Goal: Task Accomplishment & Management: Manage account settings

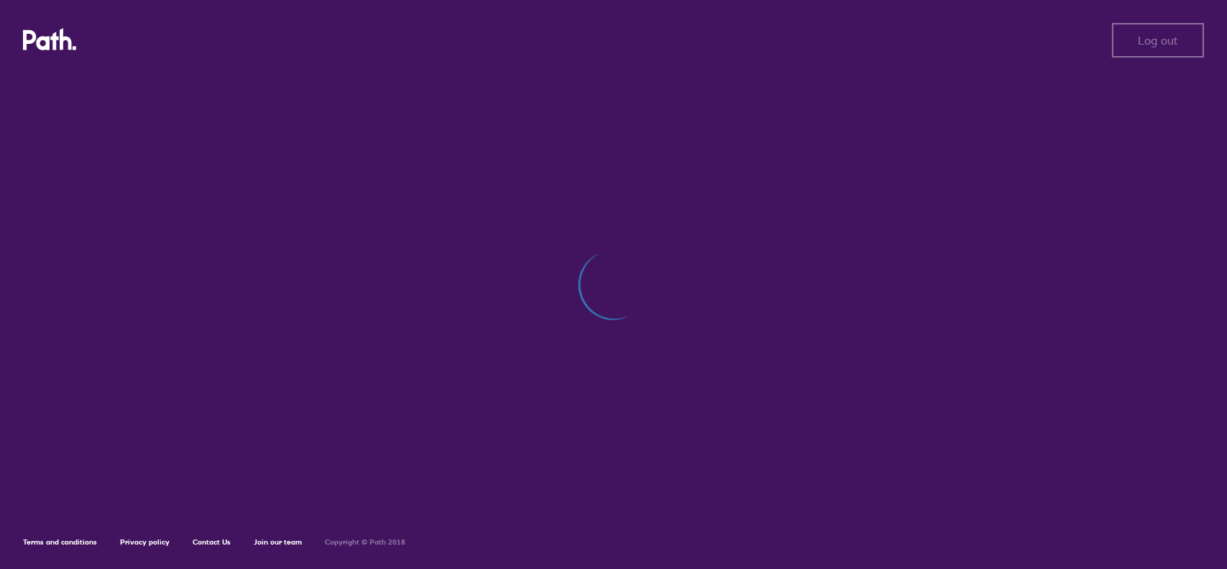
click at [532, 247] on div "Log out Log out Terms and conditions Privacy policy Contact Us Join our team Co…" at bounding box center [613, 284] width 1227 height 569
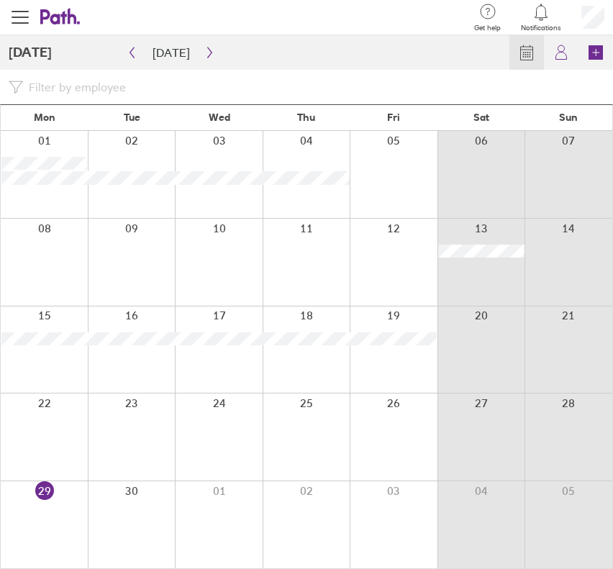
click at [597, 50] on icon at bounding box center [595, 52] width 14 height 14
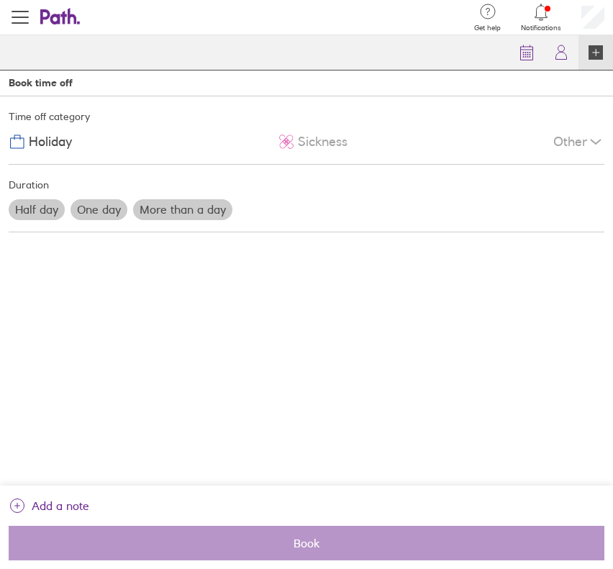
click at [168, 212] on label "More than a day" at bounding box center [182, 209] width 99 height 20
click at [0, 0] on input "More than a day" at bounding box center [0, 0] width 0 height 0
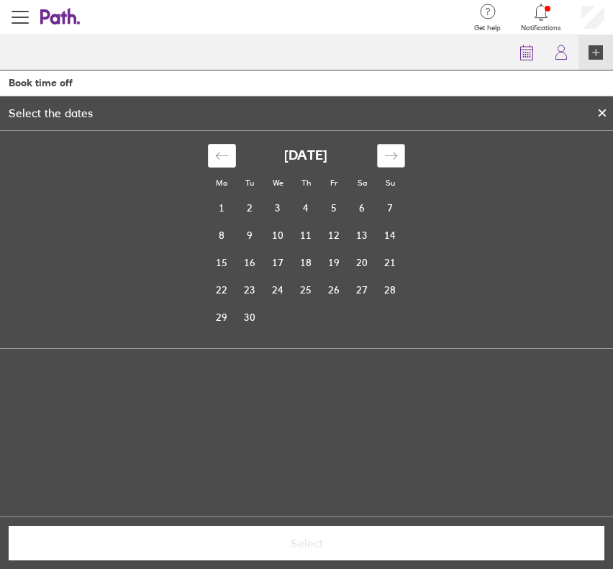
click at [386, 157] on icon "Move forward to switch to the next month." at bounding box center [391, 156] width 14 height 14
click at [216, 319] on td "27" at bounding box center [222, 316] width 28 height 27
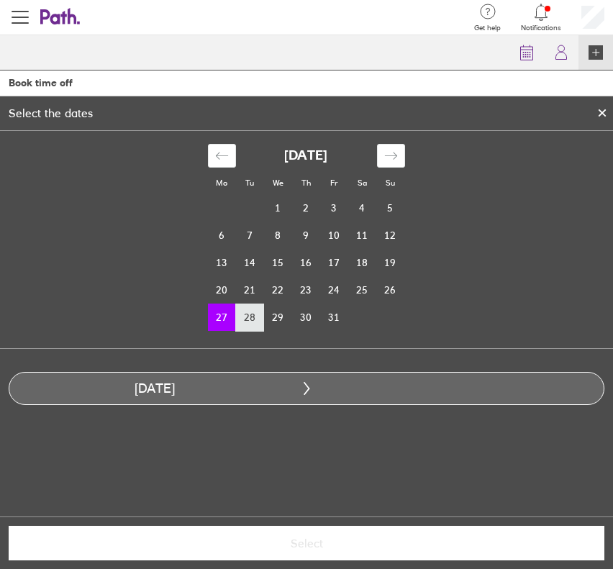
click at [241, 319] on td "28" at bounding box center [250, 316] width 28 height 27
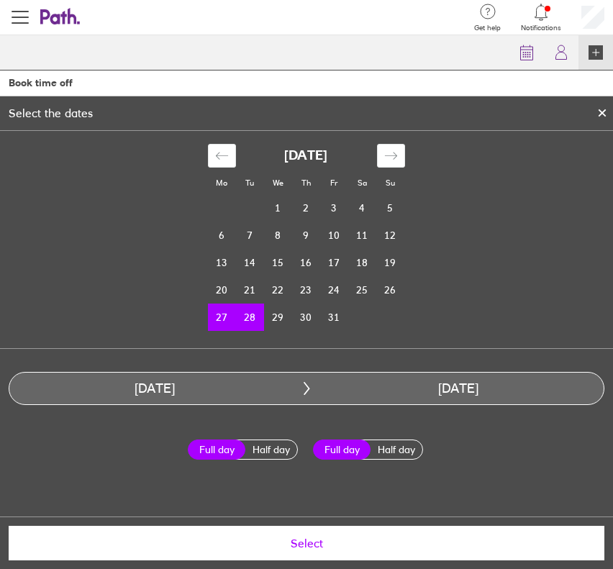
click at [284, 541] on span "Select" at bounding box center [306, 542] width 575 height 13
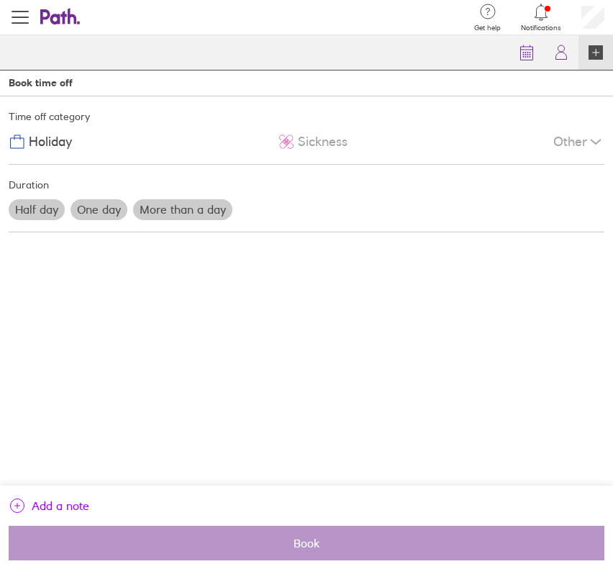
click at [52, 495] on span "Add a note" at bounding box center [61, 505] width 58 height 23
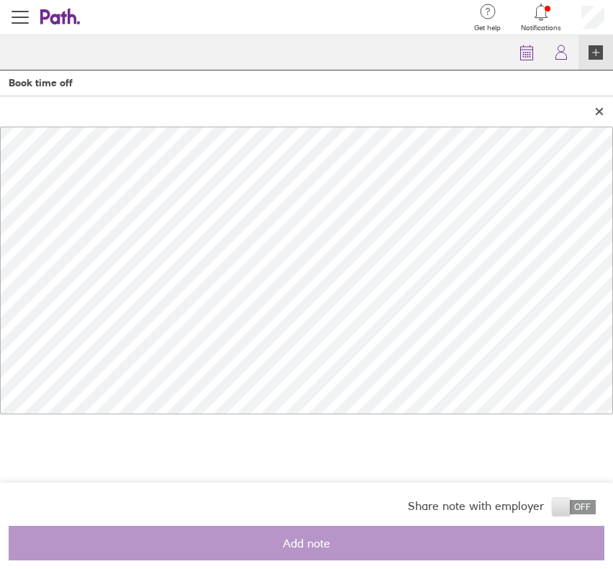
click at [595, 111] on icon at bounding box center [599, 111] width 10 height 9
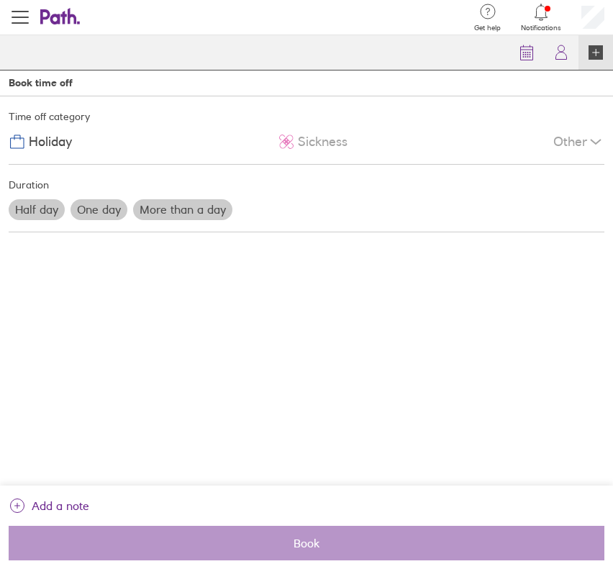
click at [45, 132] on div "Holiday" at bounding box center [40, 141] width 63 height 27
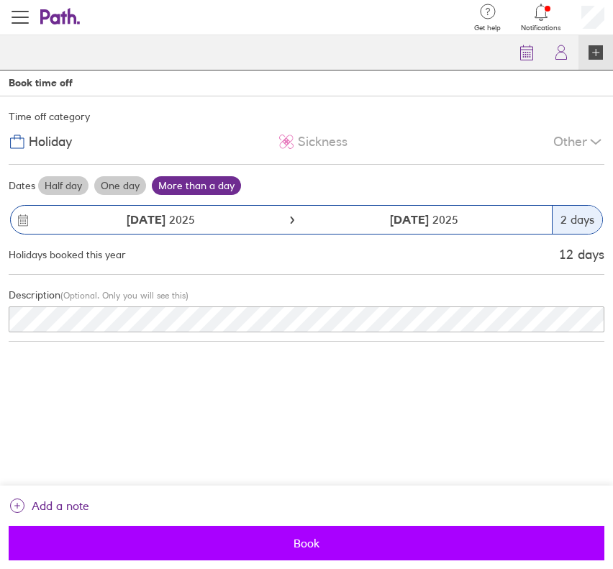
click at [285, 541] on span "Book" at bounding box center [306, 542] width 575 height 13
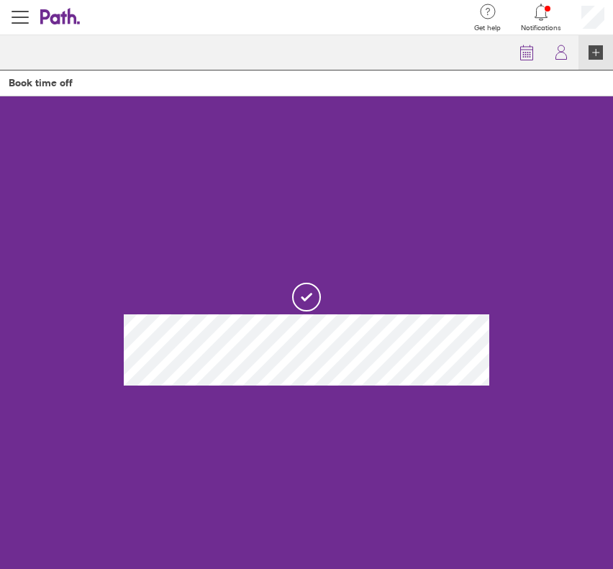
click at [542, 17] on icon at bounding box center [540, 12] width 17 height 17
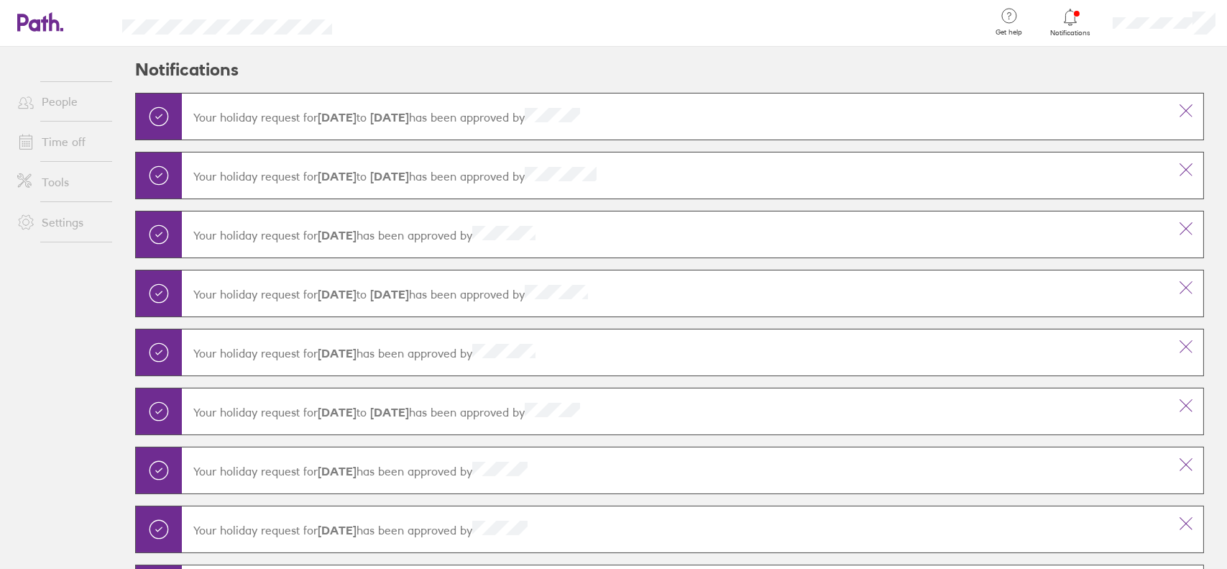
click at [84, 139] on link "Time off" at bounding box center [64, 141] width 116 height 29
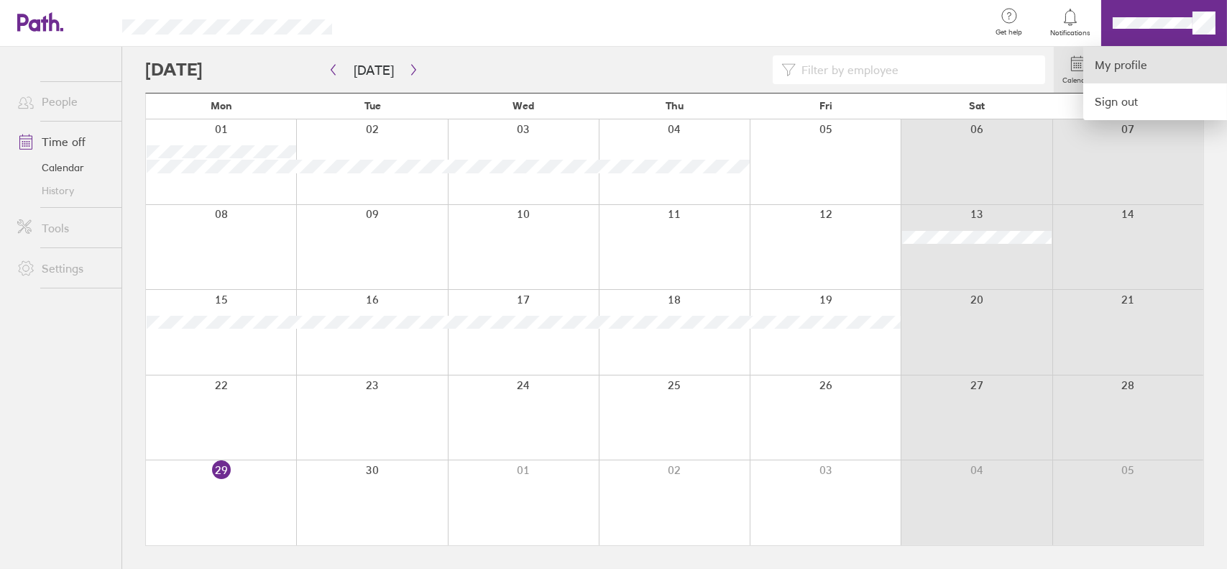
click at [1153, 66] on link "My profile" at bounding box center [1156, 65] width 144 height 37
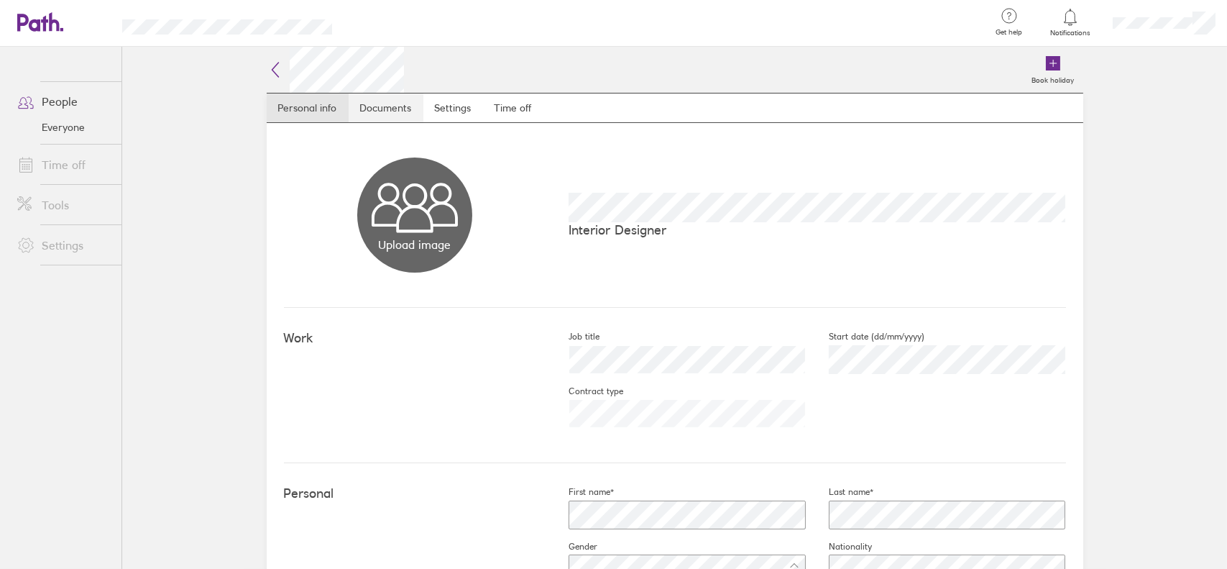
click at [361, 96] on link "Documents" at bounding box center [386, 107] width 75 height 29
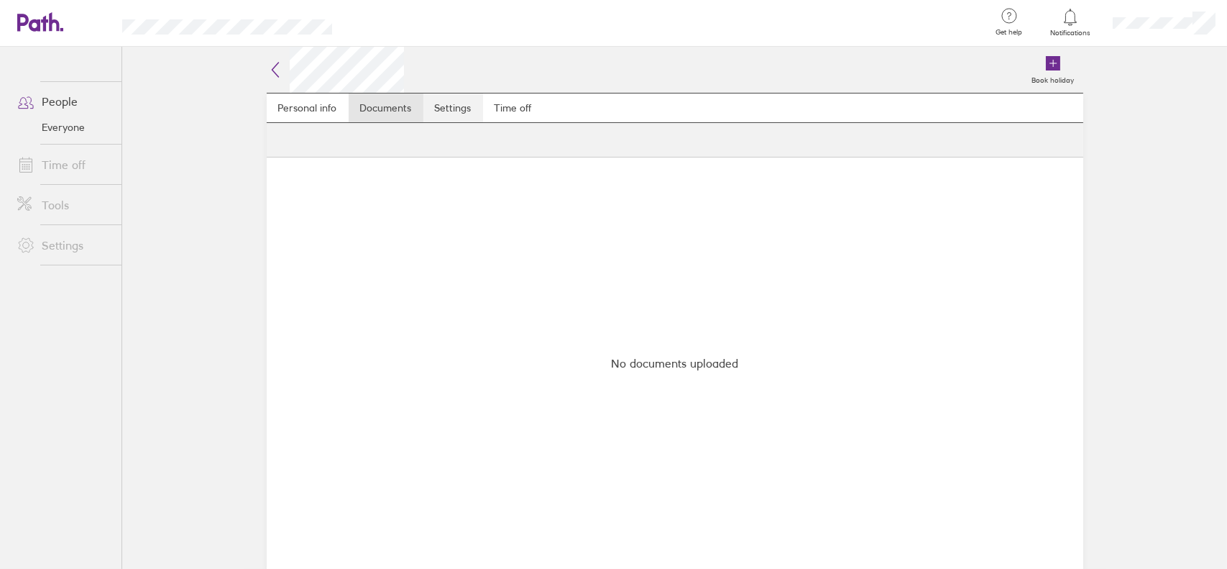
click at [457, 111] on link "Settings" at bounding box center [453, 107] width 60 height 29
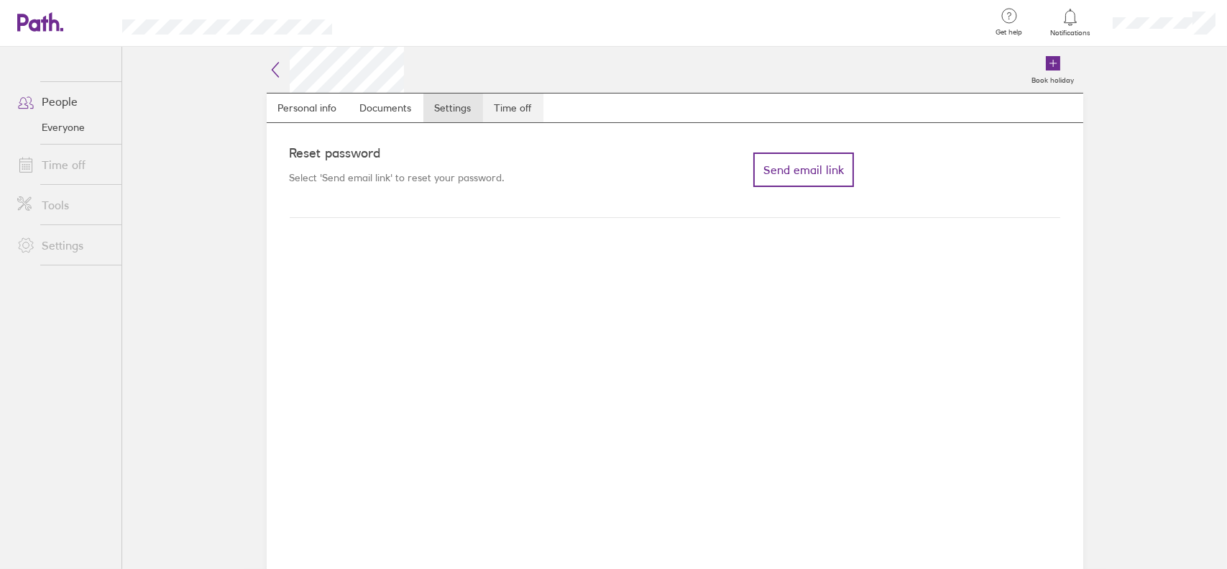
click at [504, 111] on link "Time off" at bounding box center [513, 107] width 60 height 29
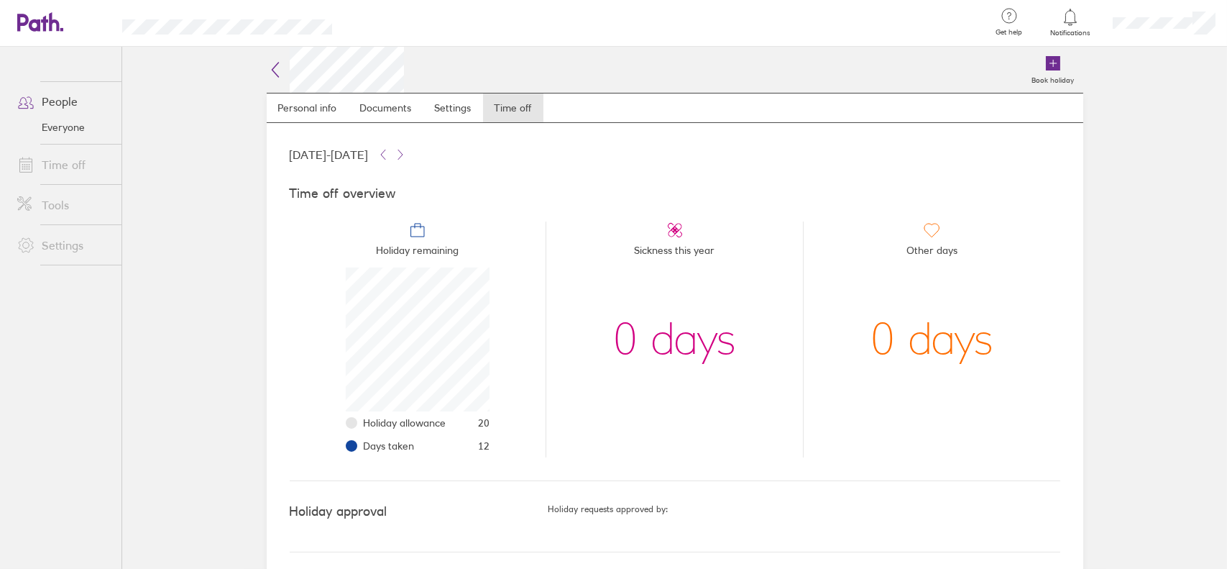
click at [60, 161] on link "Time off" at bounding box center [64, 164] width 116 height 29
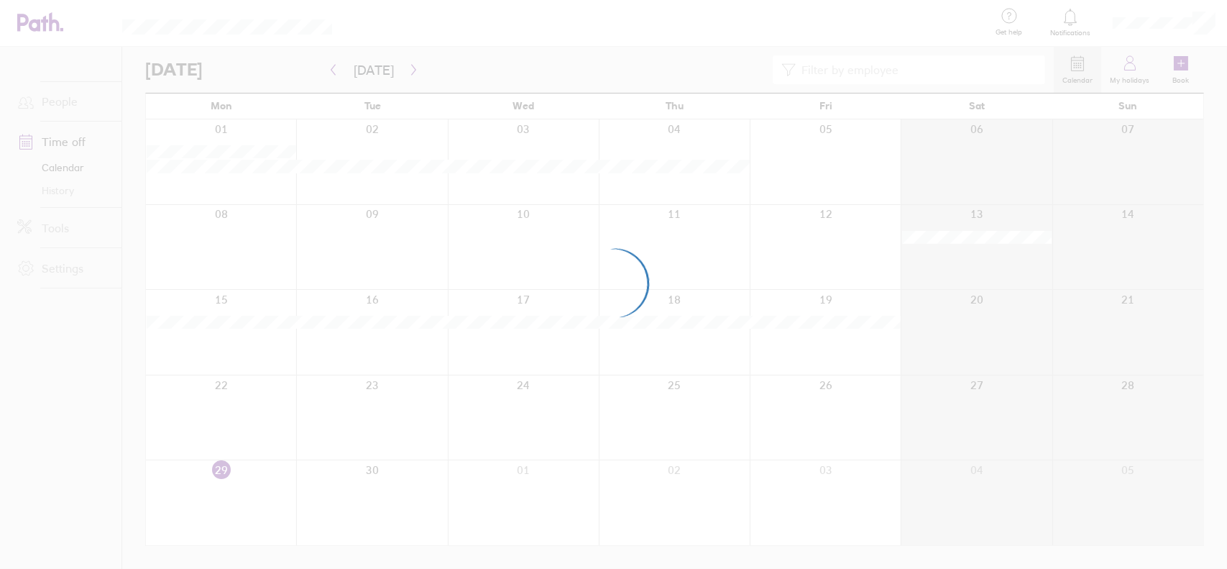
click at [401, 69] on div at bounding box center [613, 284] width 1227 height 569
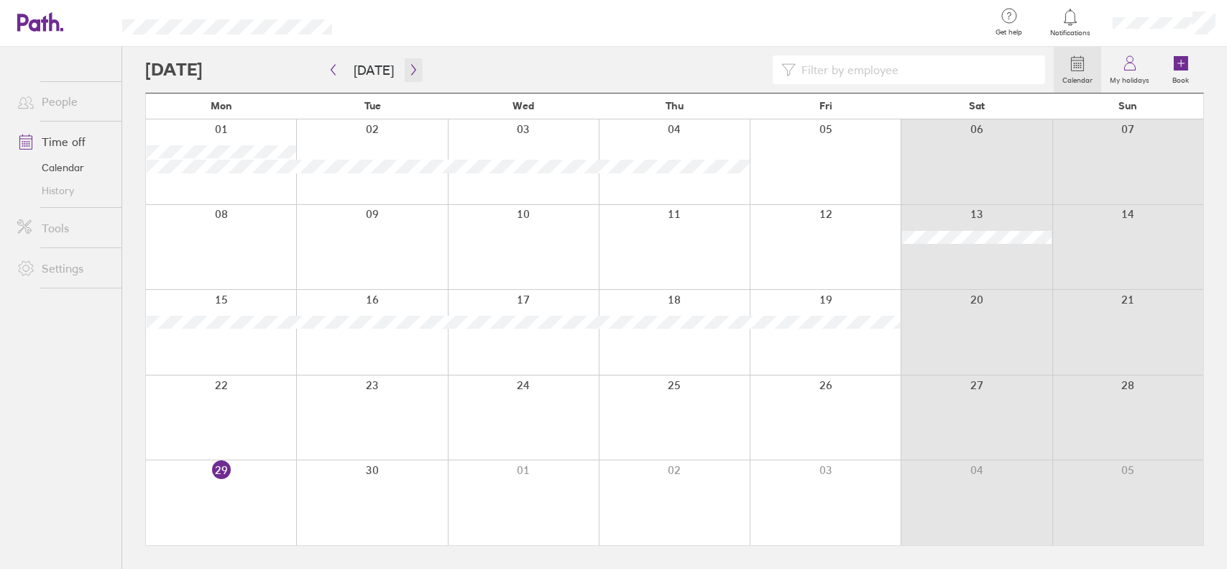
click at [408, 69] on icon "button" at bounding box center [413, 70] width 11 height 12
